Goal: Task Accomplishment & Management: Manage account settings

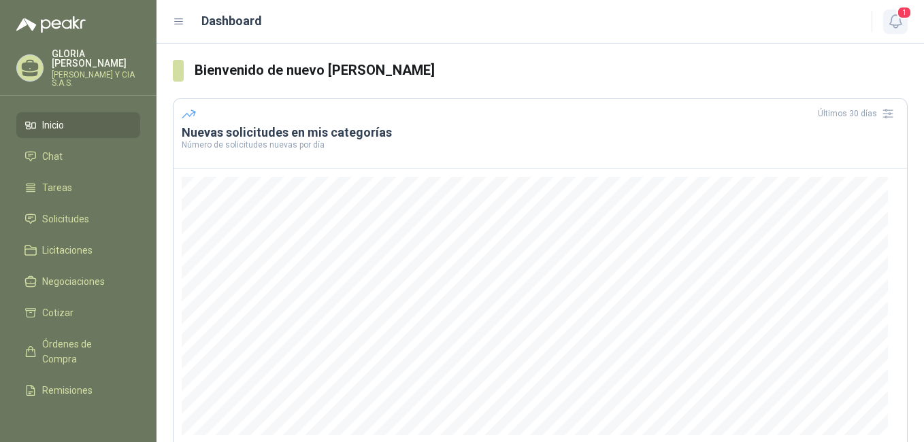
click at [902, 18] on span "1" at bounding box center [904, 12] width 15 height 13
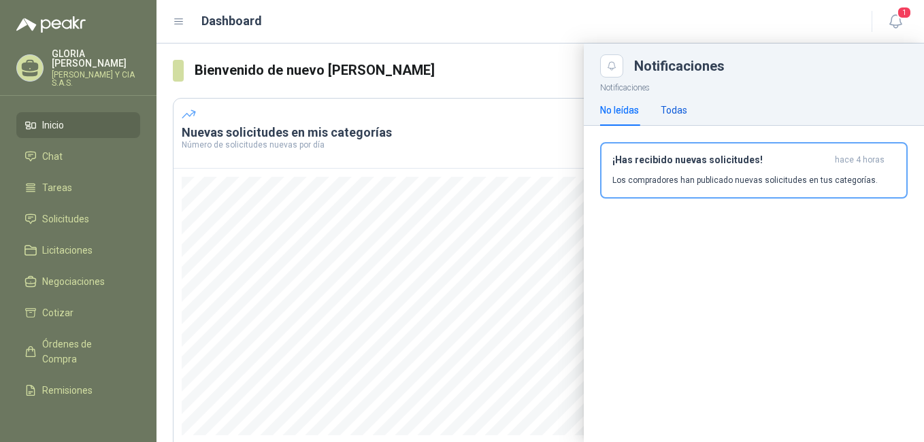
click at [679, 112] on div "Todas" at bounding box center [674, 110] width 27 height 15
click at [42, 212] on span "Solicitudes" at bounding box center [65, 219] width 47 height 15
click at [661, 162] on h3 "¡Has recibido nuevas solicitudes!" at bounding box center [720, 160] width 217 height 12
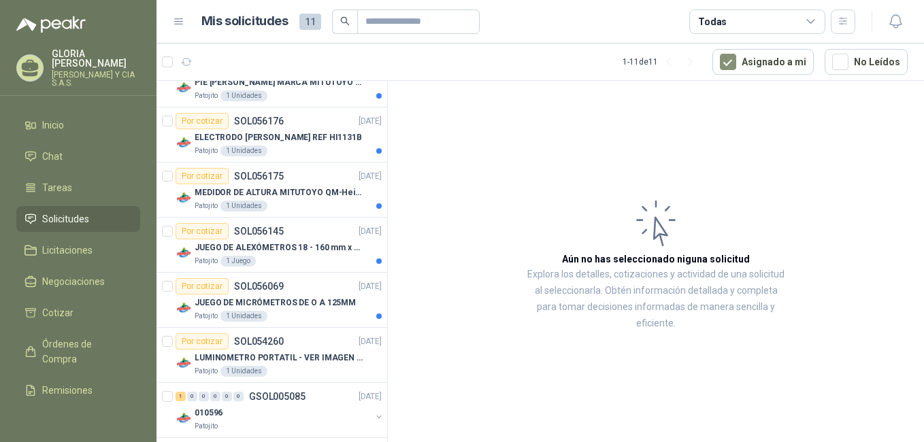
scroll to position [151, 0]
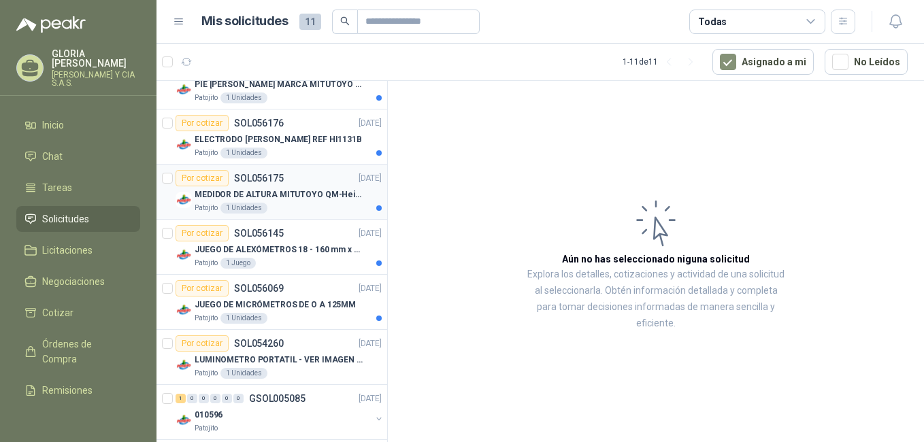
click at [283, 192] on p "MEDIDOR DE ALTURA MITUTOYO QM-Height 518-245" at bounding box center [279, 195] width 169 height 13
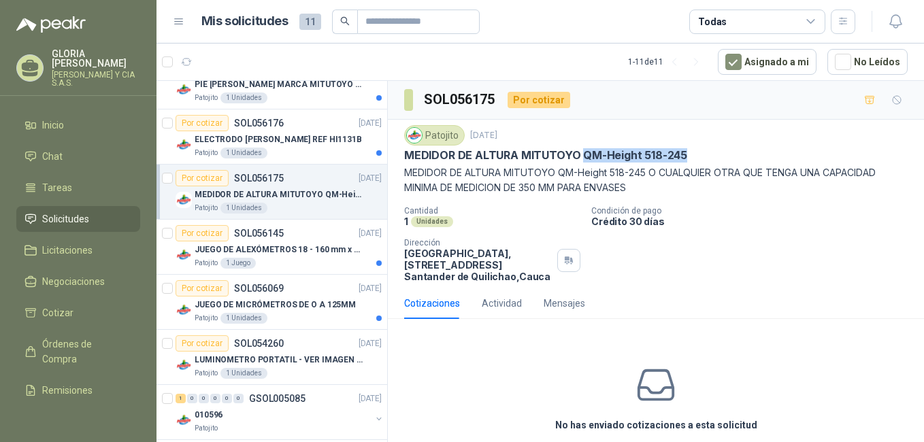
drag, startPoint x: 685, startPoint y: 155, endPoint x: 583, endPoint y: 156, distance: 102.8
click at [583, 156] on div "MEDIDOR DE ALTURA MITUTOYO QM-Height 518-245" at bounding box center [656, 155] width 504 height 14
copy p "QM-Height 518-245"
